Goal: Task Accomplishment & Management: Manage account settings

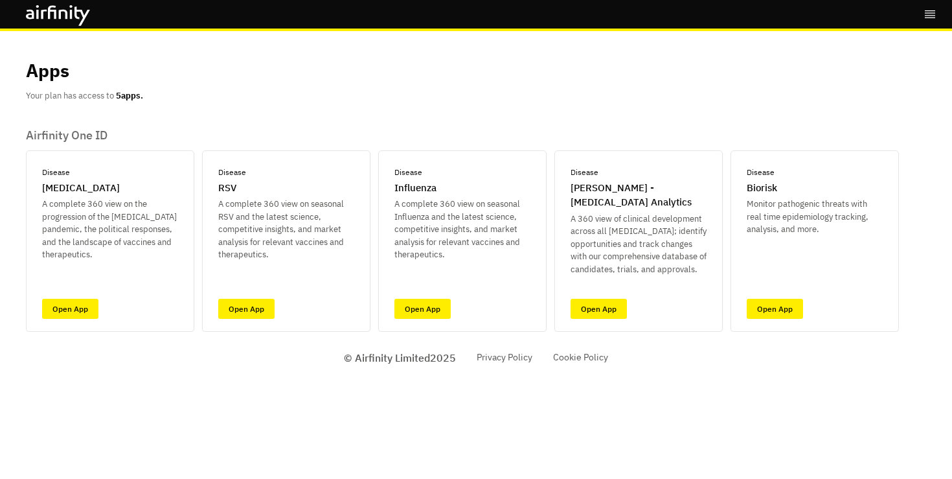
click at [928, 14] on icon "right-menu" at bounding box center [930, 14] width 13 height 13
click at [792, 81] on button "Logout" at bounding box center [839, 75] width 193 height 24
click at [928, 10] on icon "right-menu" at bounding box center [930, 14] width 10 height 8
click at [793, 78] on button "Logout" at bounding box center [839, 75] width 193 height 24
